Goal: Find specific page/section: Find specific page/section

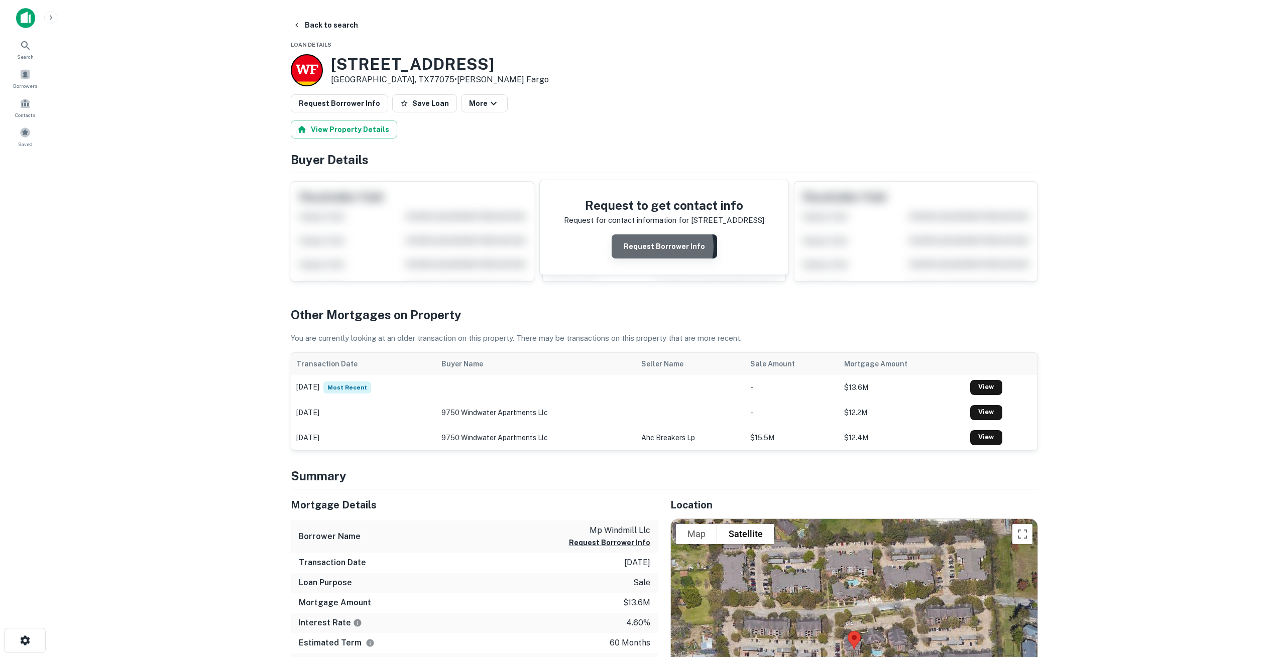
click at [663, 247] on button "Request Borrower Info" at bounding box center [664, 247] width 105 height 24
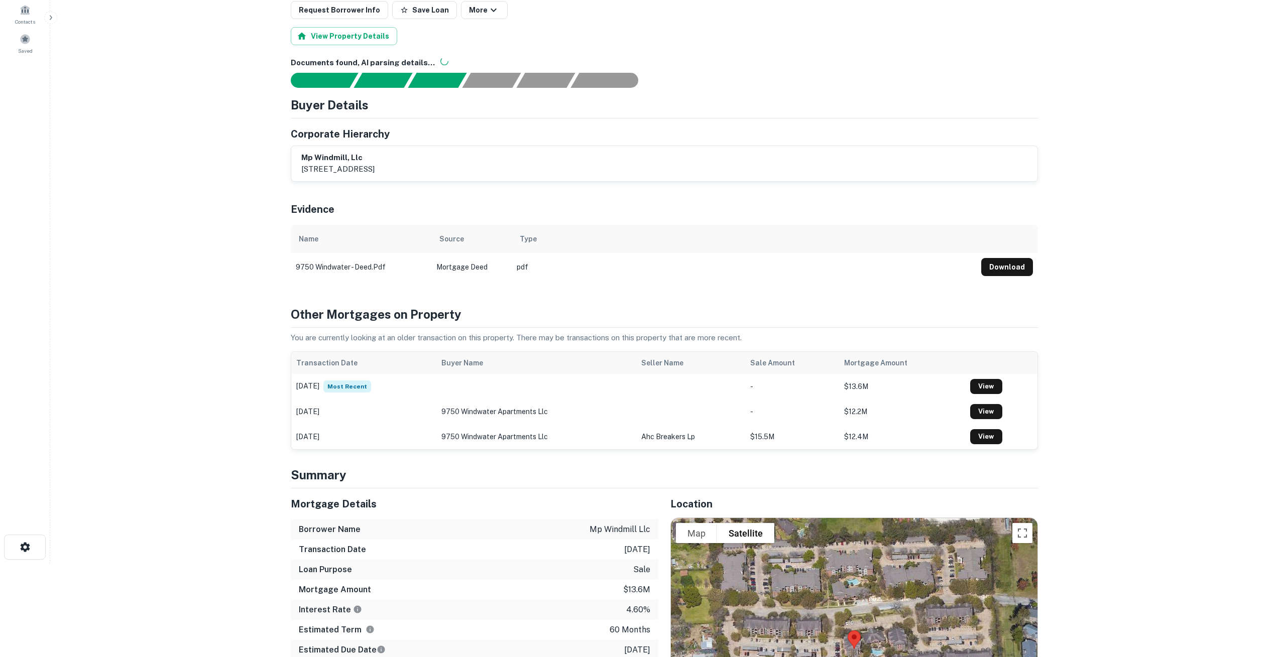
scroll to position [92, 0]
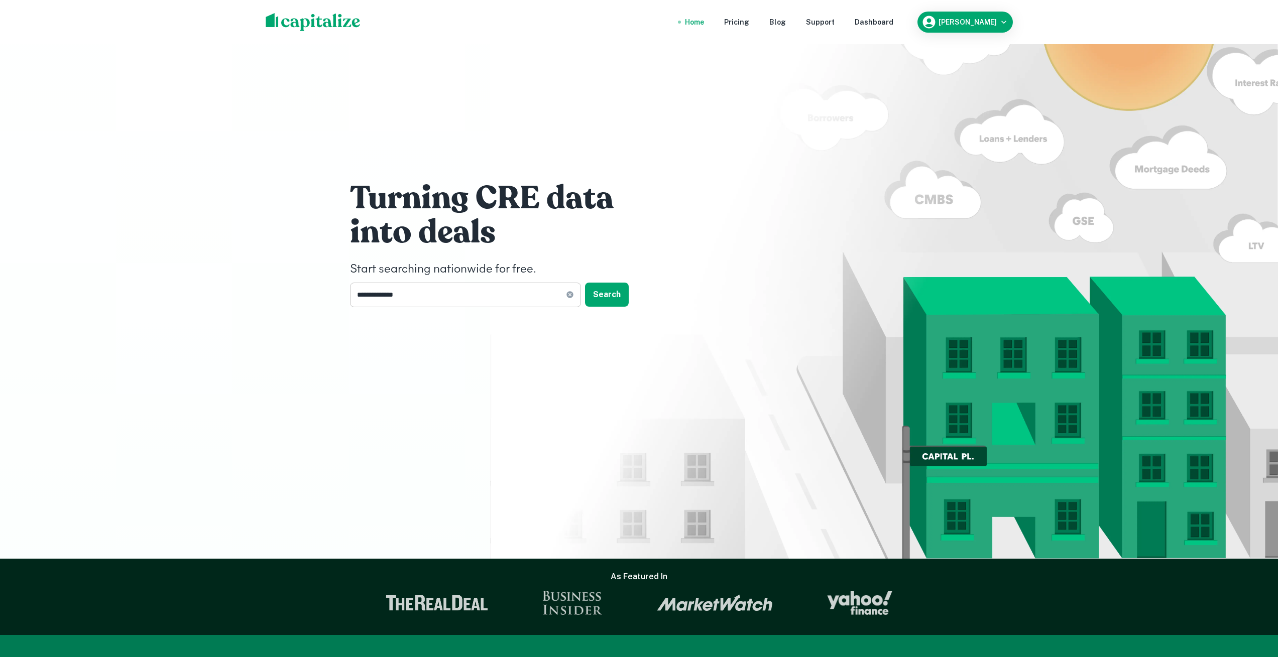
click at [430, 304] on input "**********" at bounding box center [458, 295] width 216 height 25
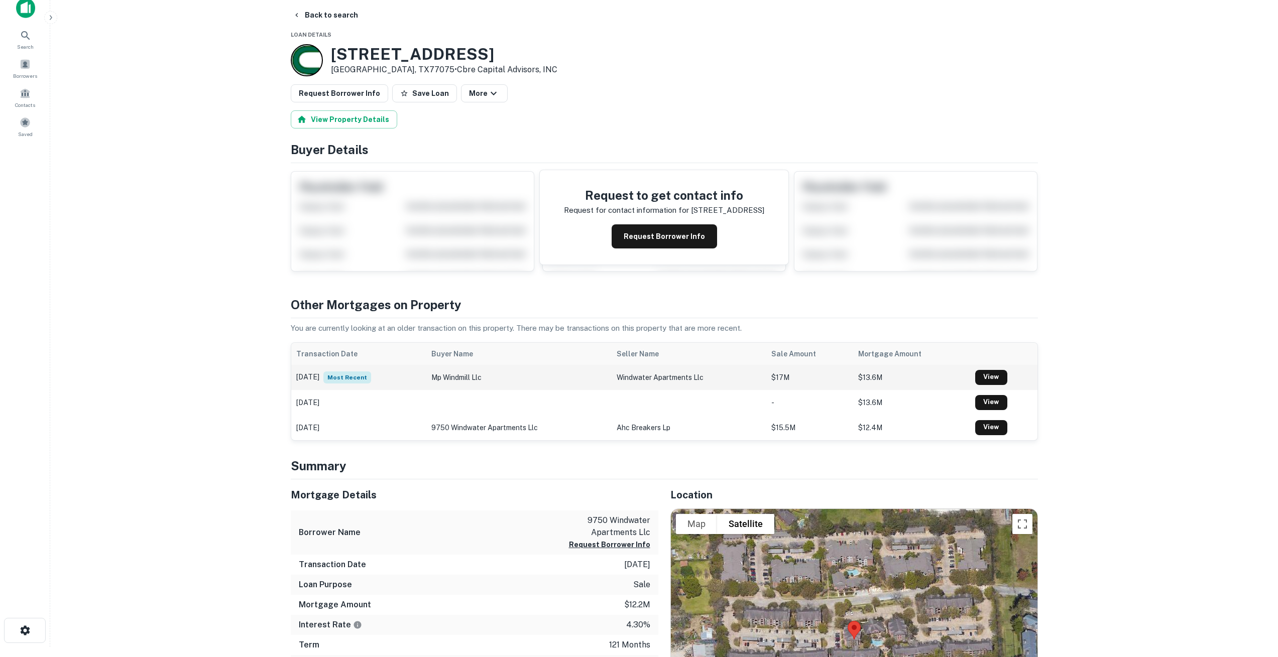
scroll to position [11, 0]
click at [993, 375] on link "View" at bounding box center [991, 376] width 32 height 15
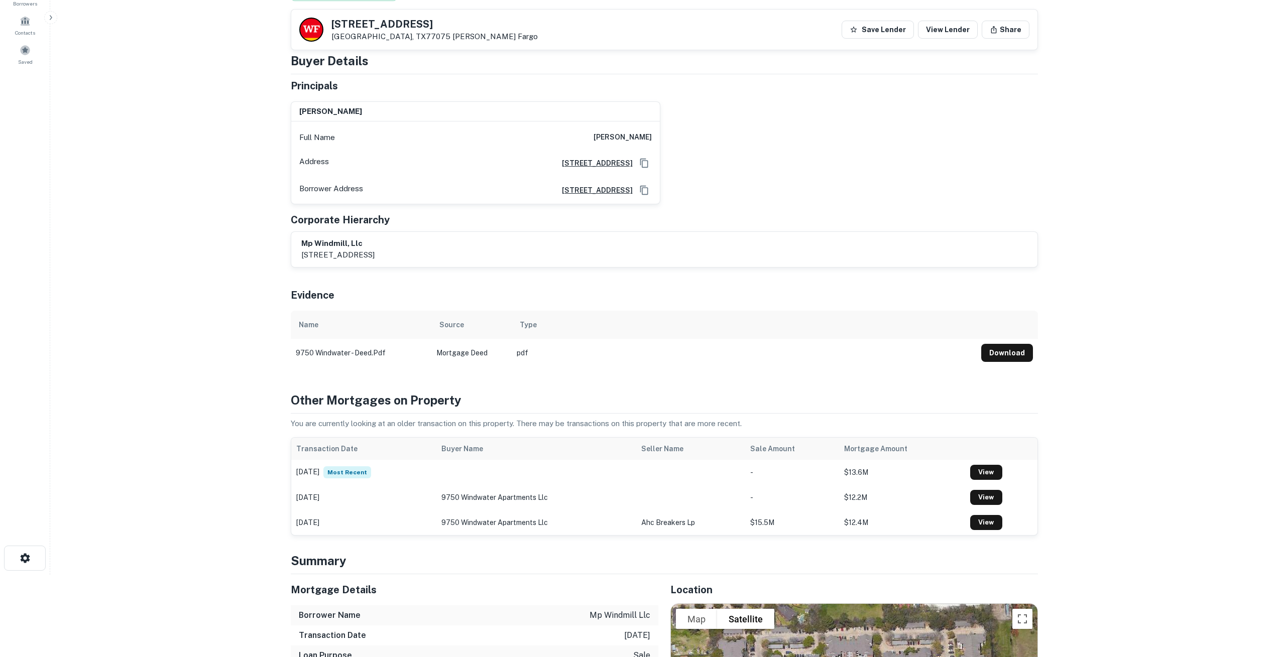
scroll to position [82, 0]
